Goal: Ask a question

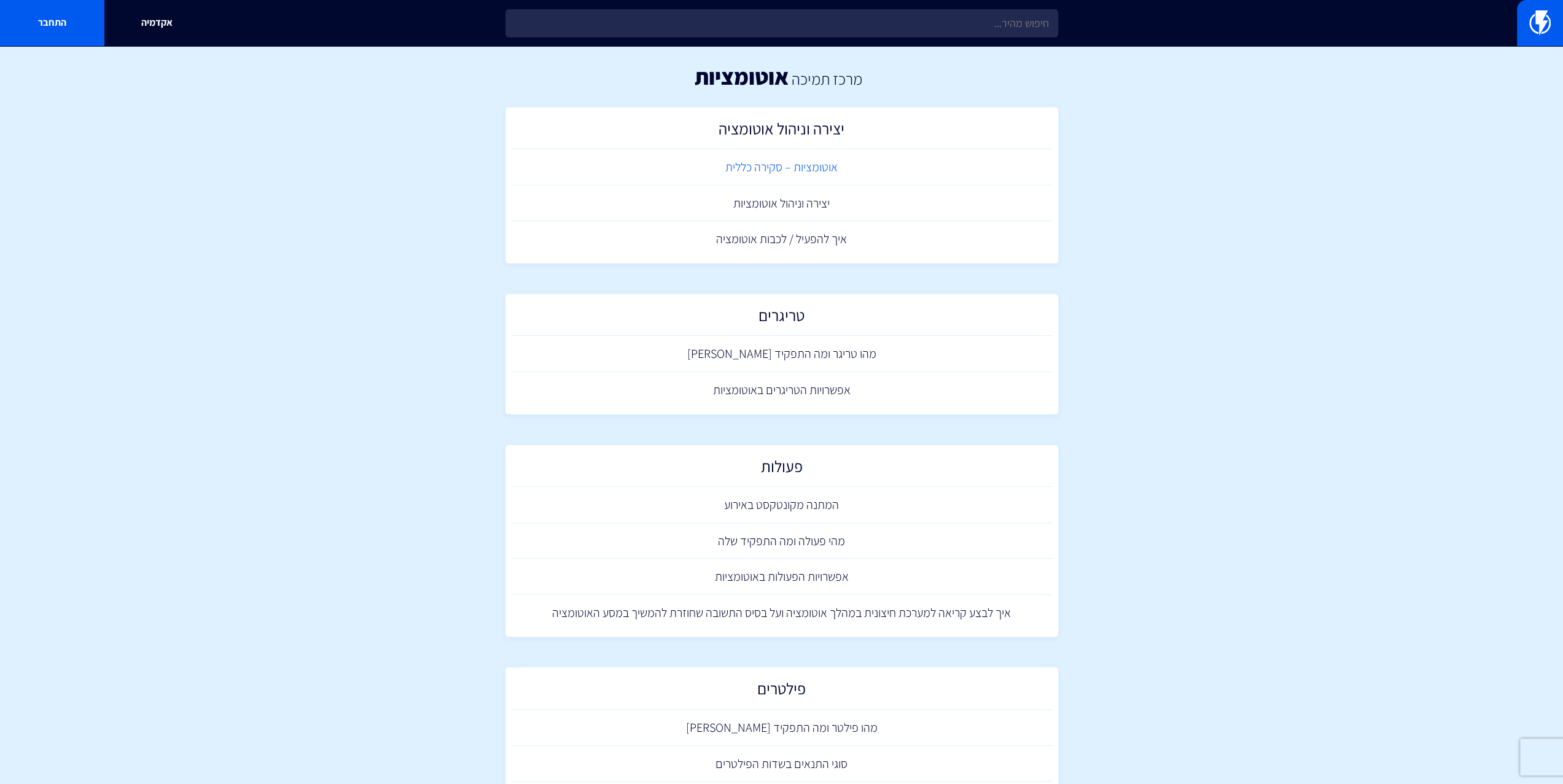
click at [631, 158] on link "אוטומציות – סקירה כללית" at bounding box center [781, 168] width 540 height 36
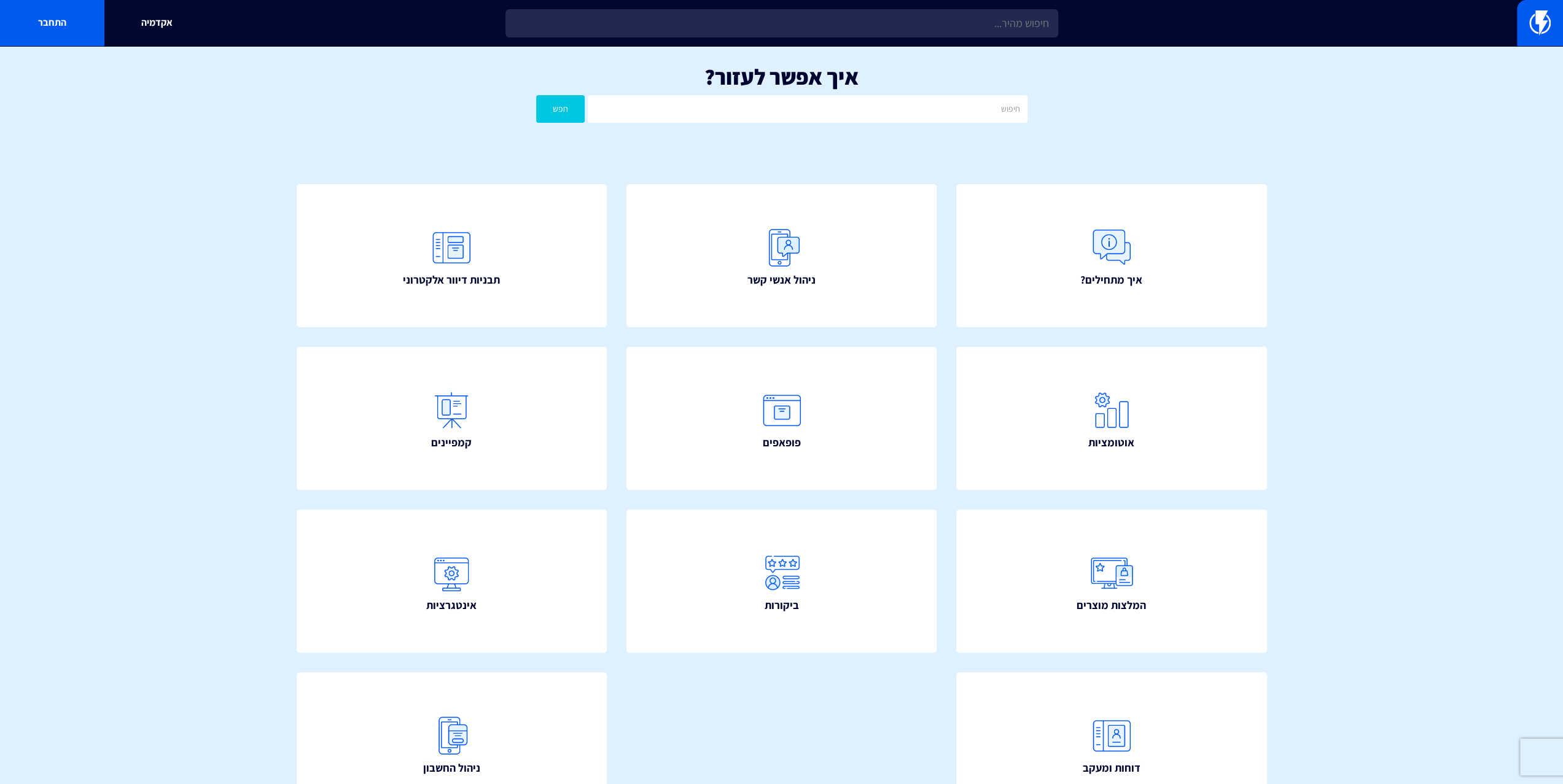
click at [712, 133] on div "איך אפשר לעזור? חפש" at bounding box center [781, 97] width 1563 height 101
click at [722, 116] on input "text" at bounding box center [807, 108] width 439 height 28
type input "'קעע'ק'קע'קע"
click at [541, 115] on button "חפש" at bounding box center [561, 108] width 49 height 28
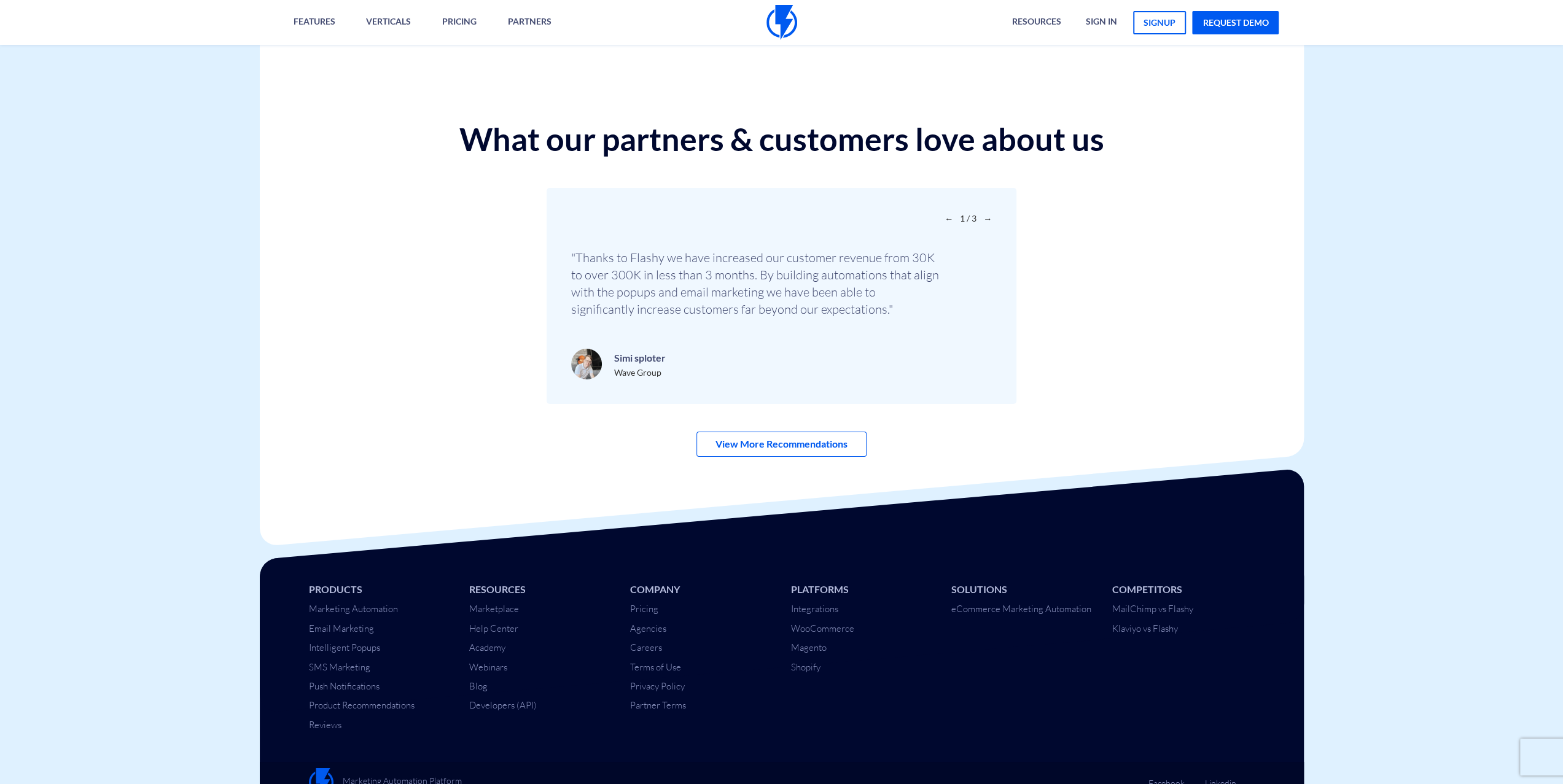
scroll to position [4129, 0]
